Goal: Task Accomplishment & Management: Use online tool/utility

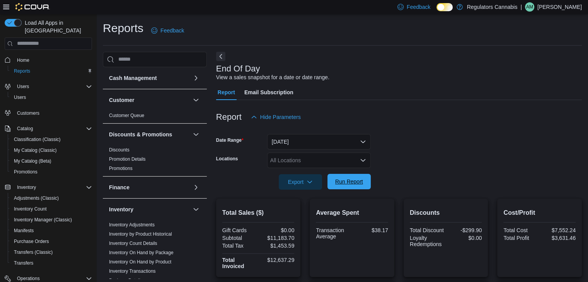
click at [354, 183] on span "Run Report" at bounding box center [349, 182] width 28 height 8
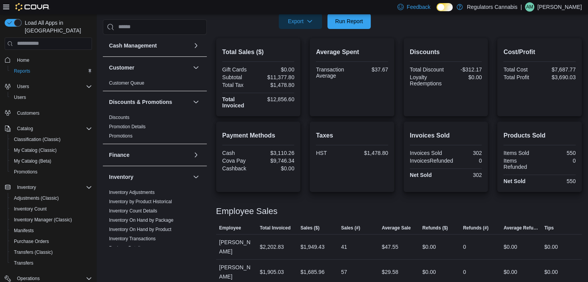
scroll to position [273, 0]
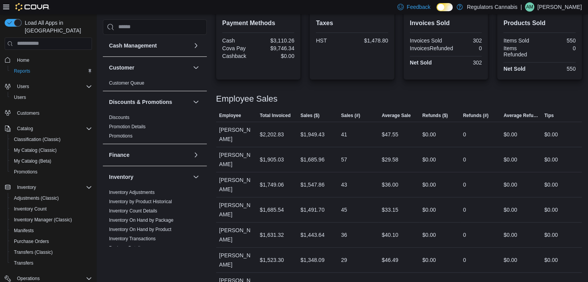
click at [553, 8] on div "| AM Adam Mitic" at bounding box center [550, 6] width 61 height 9
click at [543, 71] on button "Sign Out" at bounding box center [542, 74] width 71 height 12
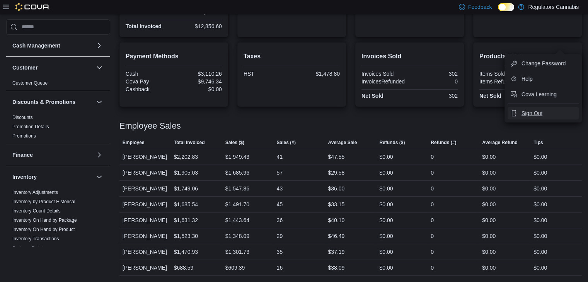
scroll to position [233, 0]
